Goal: Task Accomplishment & Management: Manage account settings

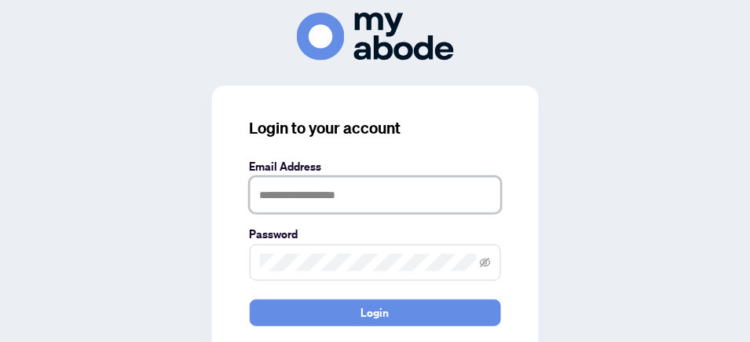
click at [357, 193] on input "text" at bounding box center [375, 195] width 251 height 36
type input "**********"
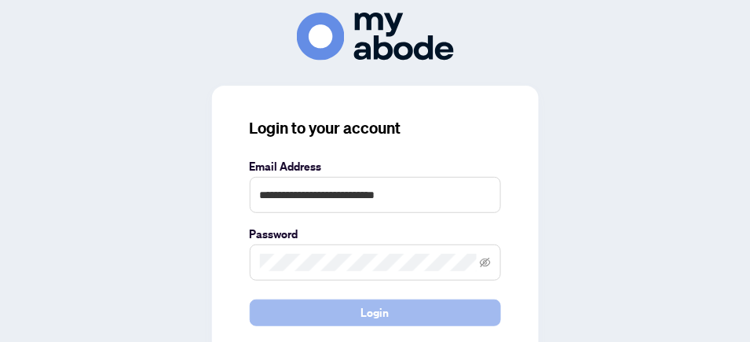
drag, startPoint x: 406, startPoint y: 251, endPoint x: 353, endPoint y: 316, distance: 83.6
click at [353, 316] on button "Login" at bounding box center [375, 312] width 251 height 27
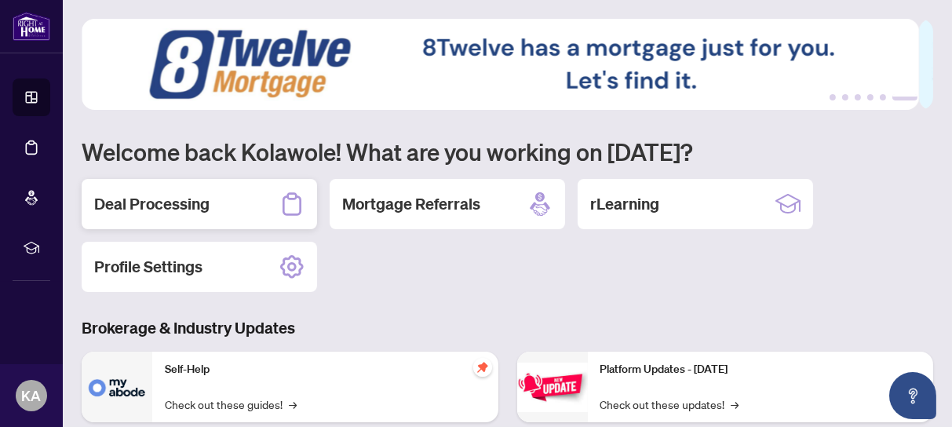
click at [166, 209] on h2 "Deal Processing" at bounding box center [151, 204] width 115 height 22
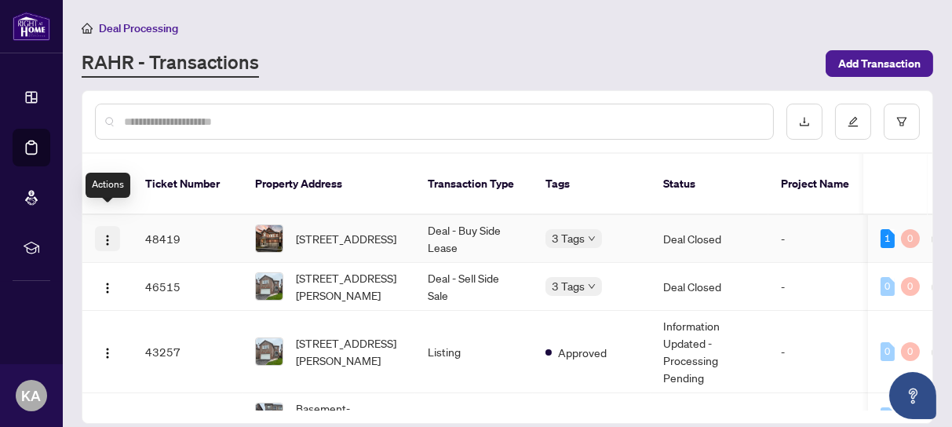
click at [108, 234] on img "button" at bounding box center [107, 240] width 13 height 13
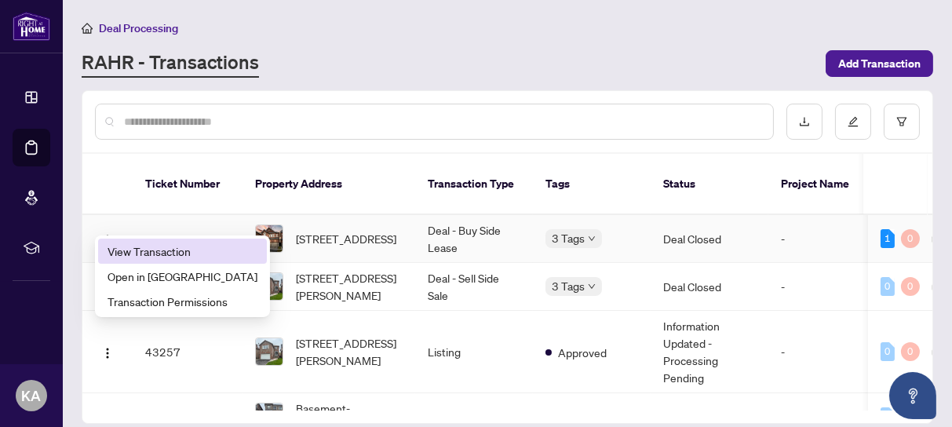
click at [147, 251] on span "View Transaction" at bounding box center [183, 251] width 150 height 17
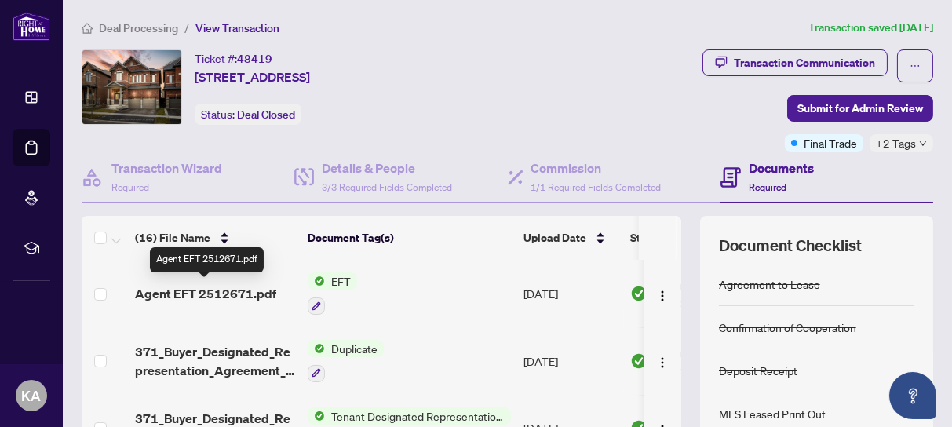
click at [232, 290] on span "Agent EFT 2512671.pdf" at bounding box center [205, 293] width 141 height 19
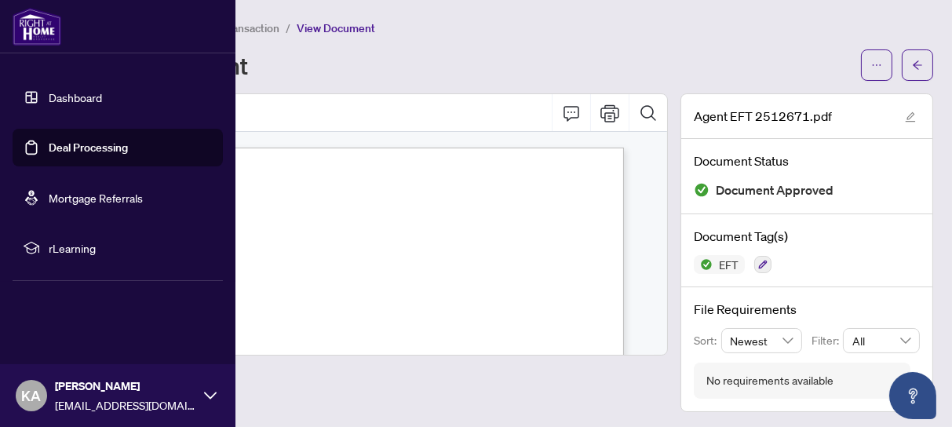
click at [86, 149] on link "Deal Processing" at bounding box center [88, 148] width 79 height 14
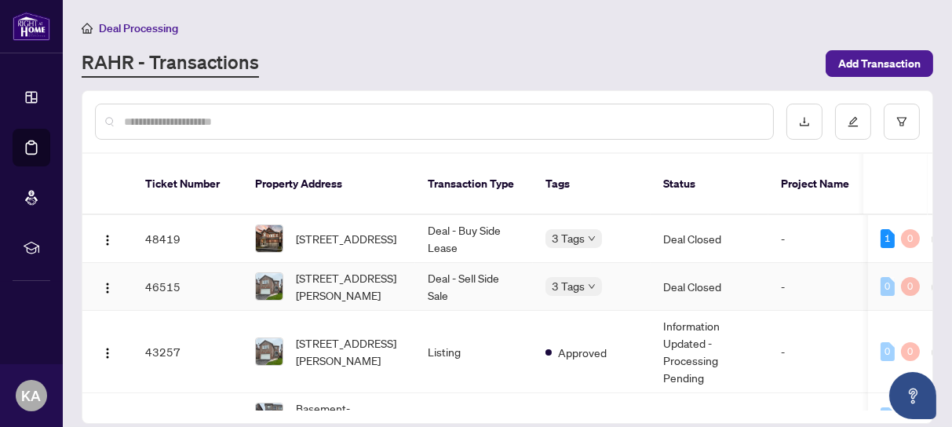
click at [156, 267] on td "46515" at bounding box center [188, 287] width 110 height 48
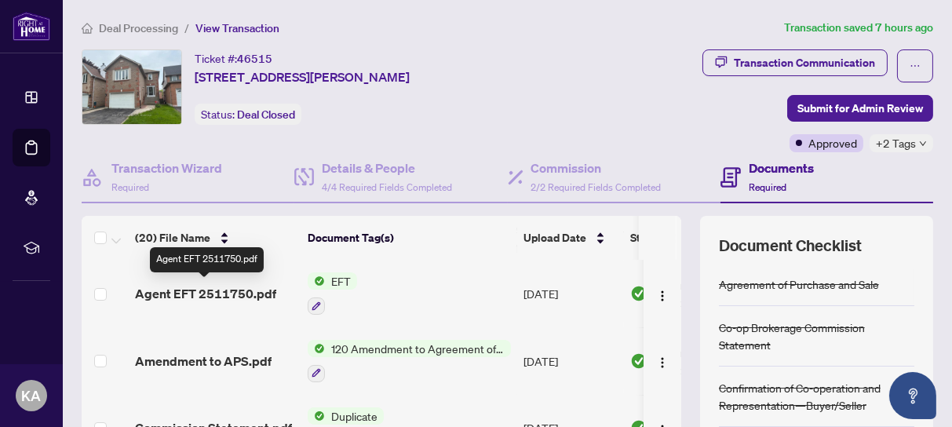
click at [210, 287] on span "Agent EFT 2511750.pdf" at bounding box center [205, 293] width 141 height 19
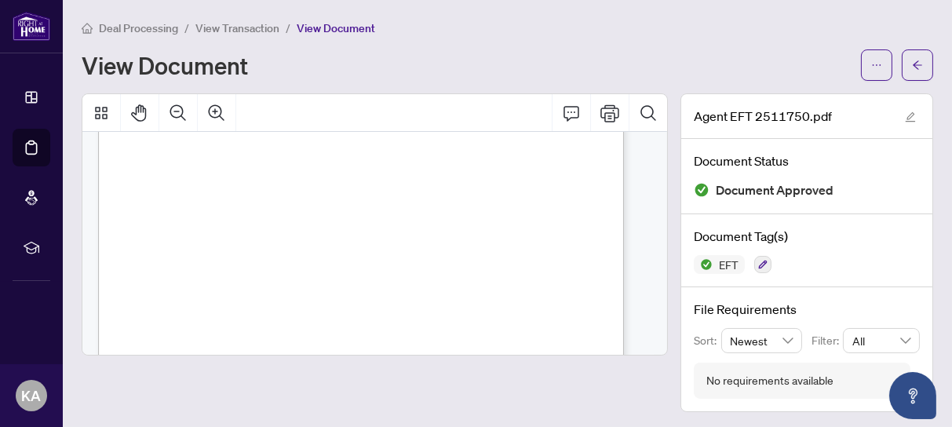
scroll to position [196, 0]
click at [872, 64] on icon "ellipsis" at bounding box center [877, 65] width 11 height 11
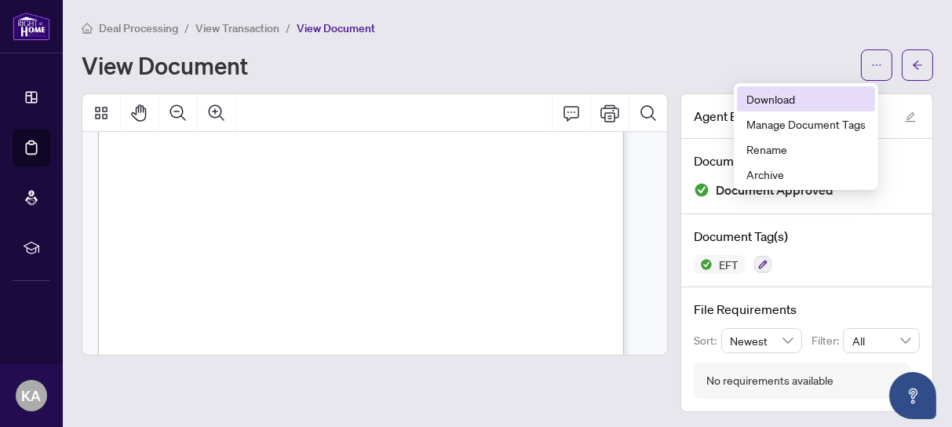
click at [780, 101] on span "Download" at bounding box center [806, 98] width 119 height 17
